Goal: Task Accomplishment & Management: Use online tool/utility

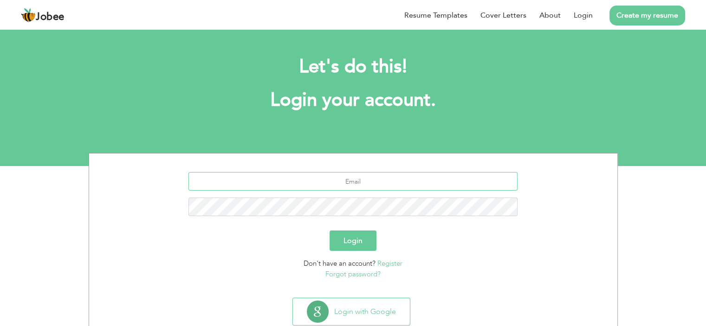
click at [388, 186] on input "text" at bounding box center [352, 181] width 329 height 19
type input "[EMAIL_ADDRESS][DOMAIN_NAME]"
click at [345, 241] on button "Login" at bounding box center [352, 241] width 47 height 20
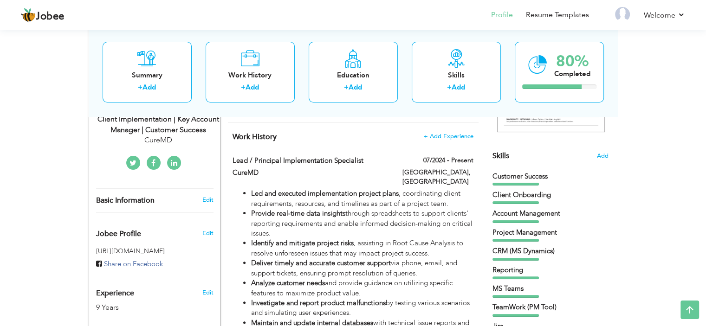
scroll to position [195, 0]
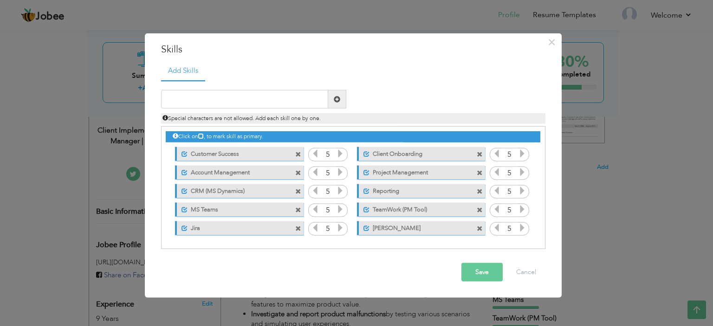
click at [497, 226] on icon at bounding box center [496, 228] width 8 height 8
click at [315, 228] on icon at bounding box center [315, 228] width 8 height 8
click at [0, 0] on span "button" at bounding box center [0, 0] width 0 height 0
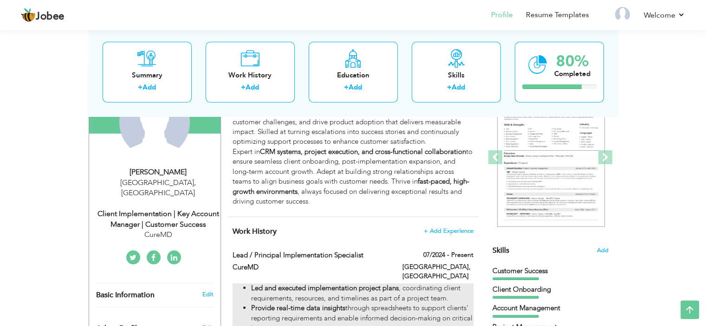
scroll to position [0, 0]
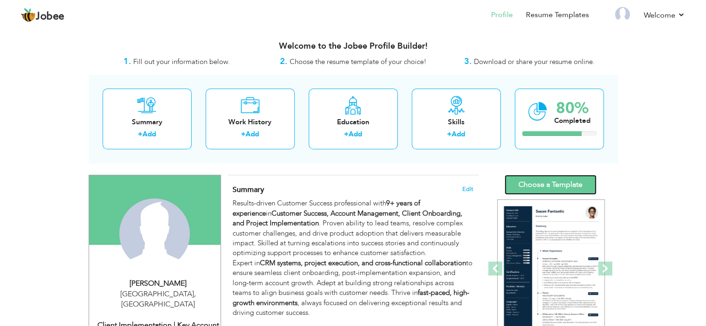
click at [573, 183] on link "Choose a Template" at bounding box center [550, 185] width 92 height 20
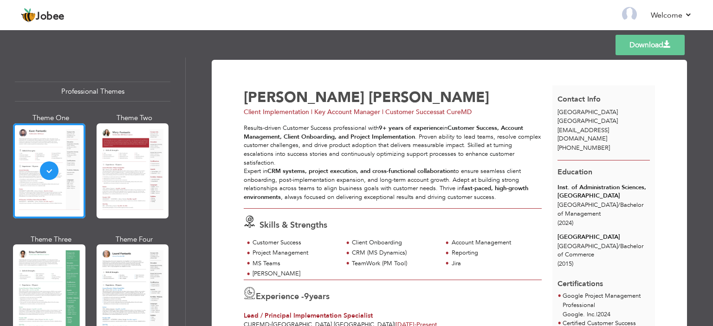
click at [667, 41] on span at bounding box center [666, 44] width 7 height 7
